Goal: Navigation & Orientation: Find specific page/section

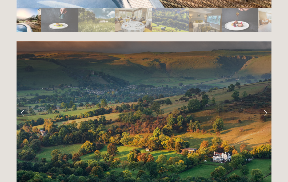
scroll to position [1033, 0]
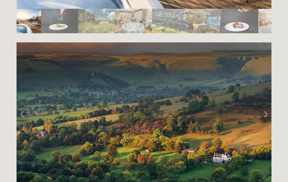
click at [264, 106] on link "Next Slide" at bounding box center [266, 114] width 12 height 16
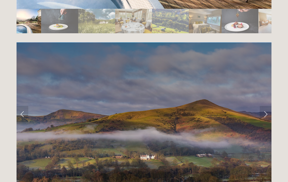
click at [265, 106] on link "Next Slide" at bounding box center [266, 114] width 12 height 16
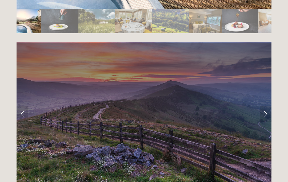
click at [269, 106] on link "Next Slide" at bounding box center [266, 114] width 12 height 16
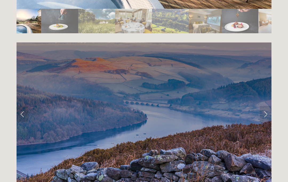
click at [267, 106] on link "Next Slide" at bounding box center [266, 114] width 12 height 16
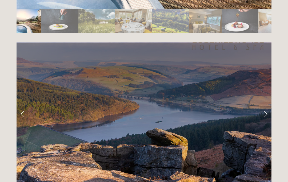
click at [264, 106] on link "Next Slide" at bounding box center [266, 114] width 12 height 16
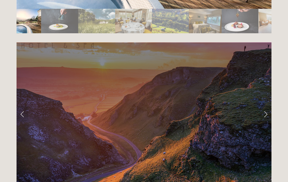
click at [268, 106] on link "Next Slide" at bounding box center [266, 114] width 12 height 16
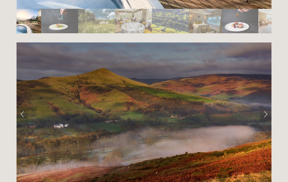
click at [267, 106] on link "Next Slide" at bounding box center [266, 114] width 12 height 16
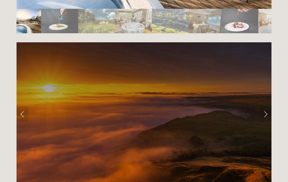
click at [266, 106] on link "Next Slide" at bounding box center [266, 114] width 12 height 16
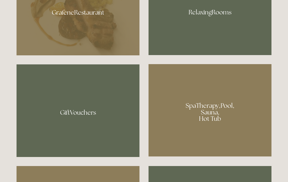
scroll to position [351, 0]
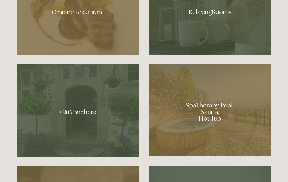
click at [213, 135] on div at bounding box center [210, 110] width 123 height 93
click at [217, 35] on div at bounding box center [210, 10] width 123 height 90
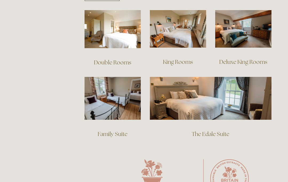
scroll to position [382, 0]
click at [113, 103] on img at bounding box center [113, 98] width 56 height 43
